Goal: Task Accomplishment & Management: Manage account settings

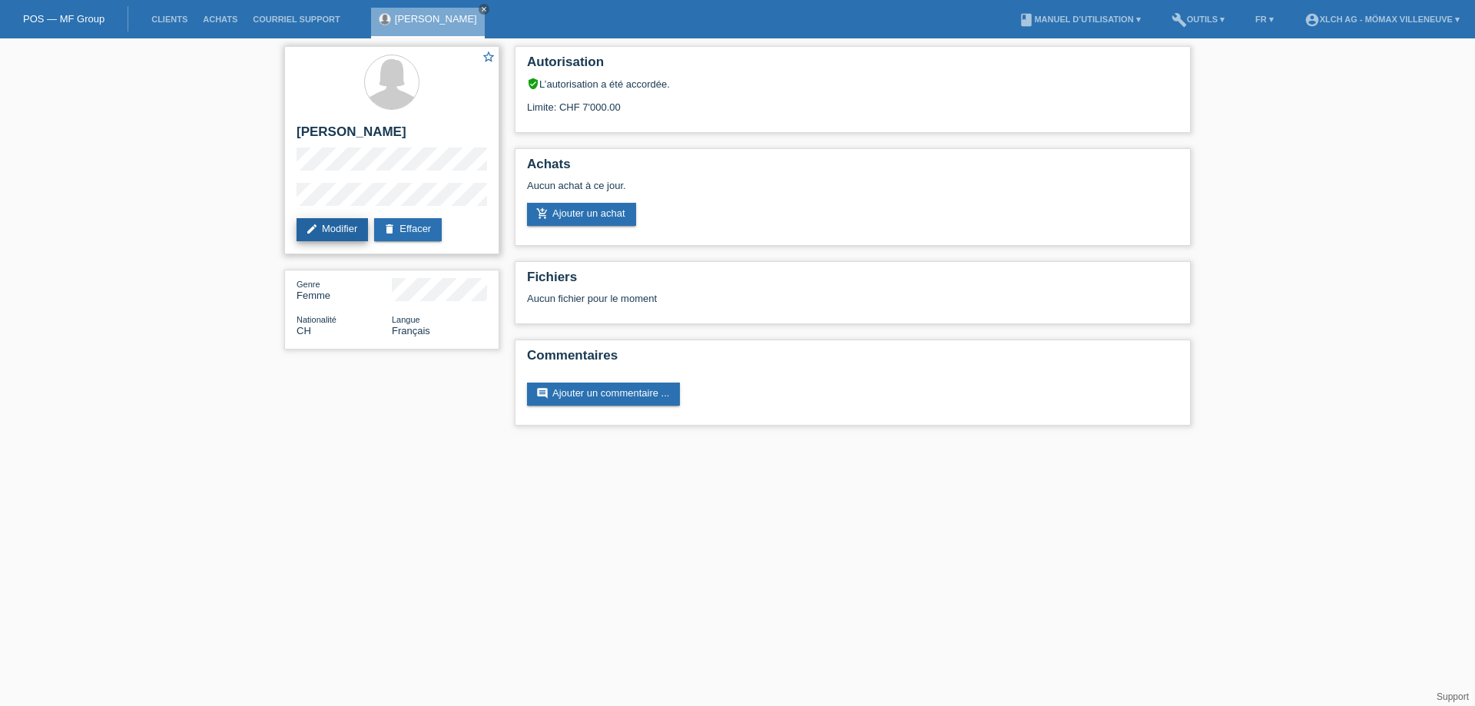
click at [326, 225] on link "edit Modifier" at bounding box center [332, 229] width 71 height 23
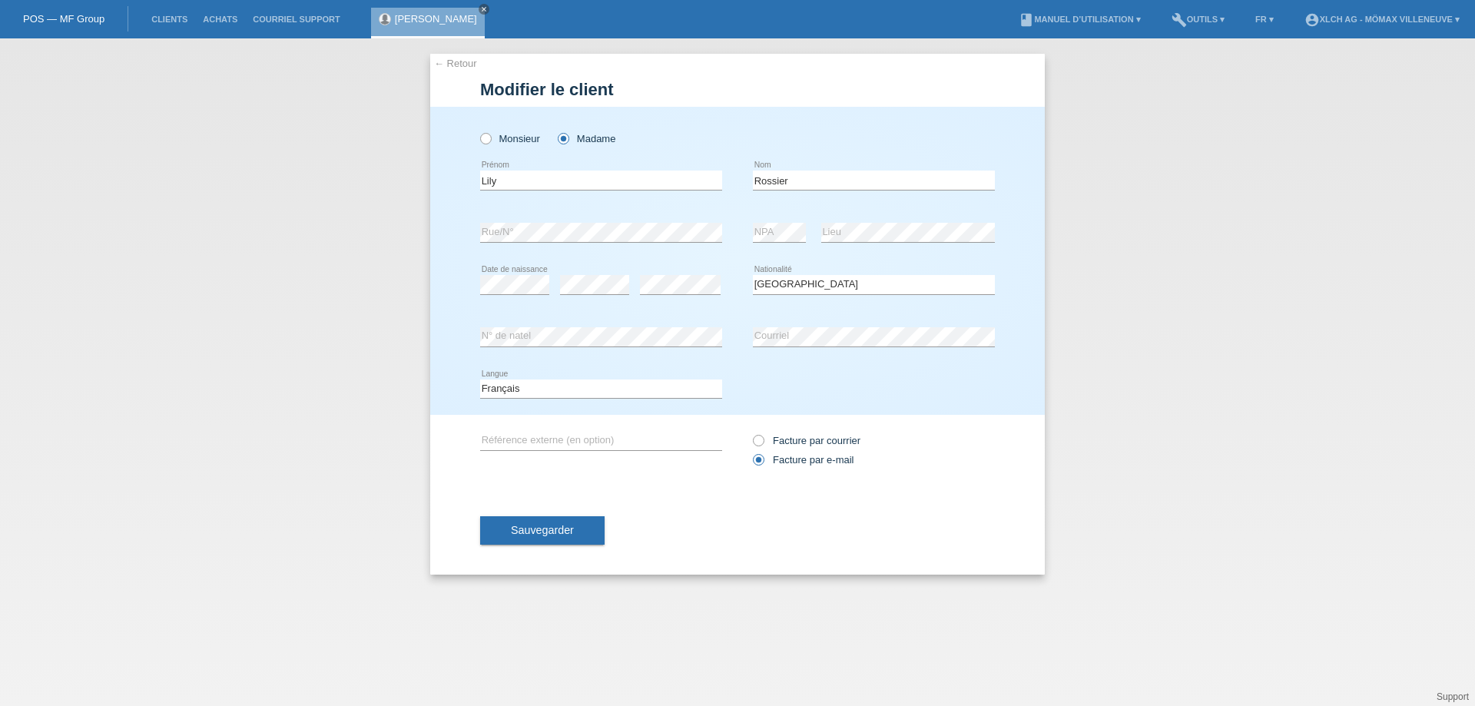
select select "CH"
click at [480, 8] on icon "close" at bounding box center [484, 9] width 8 height 8
click at [443, 65] on link "← Retour" at bounding box center [455, 64] width 43 height 12
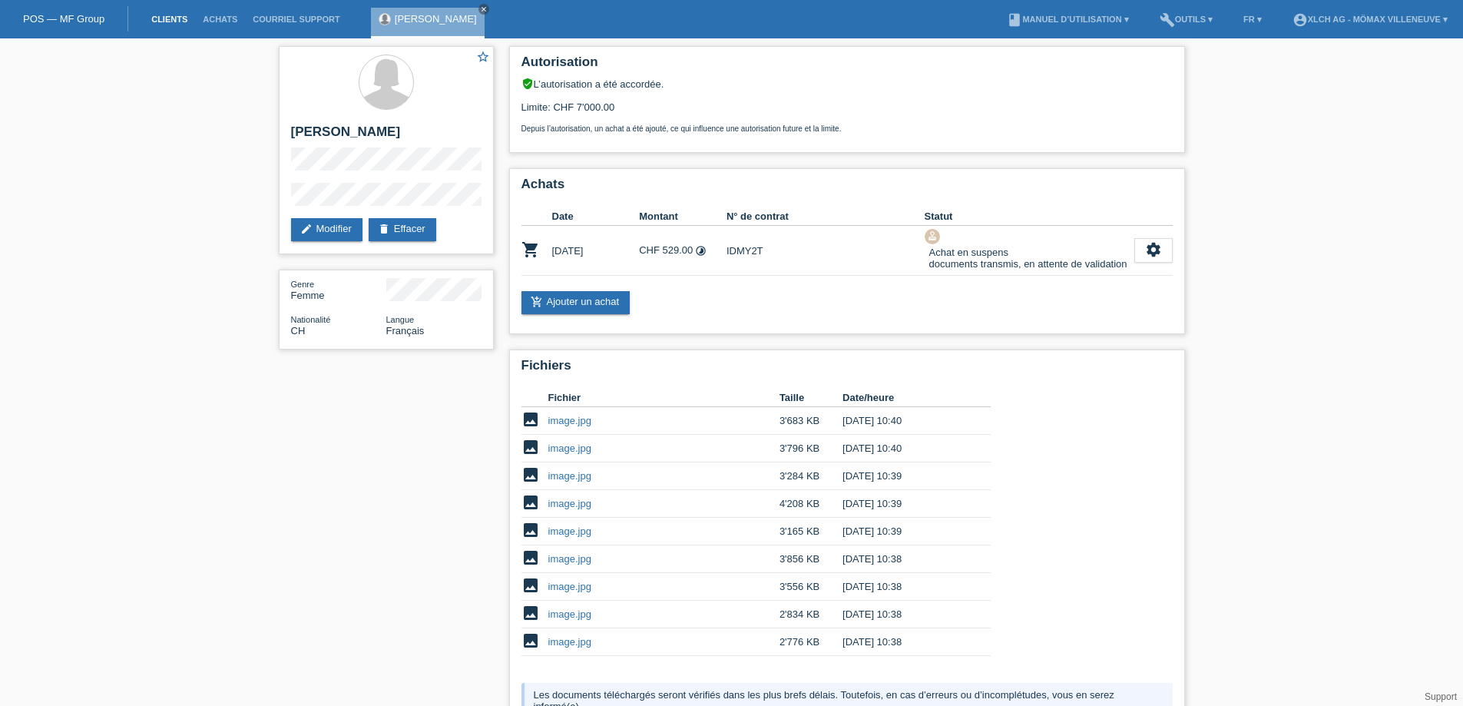
click at [173, 18] on link "Clients" at bounding box center [169, 19] width 51 height 9
